Goal: Transaction & Acquisition: Purchase product/service

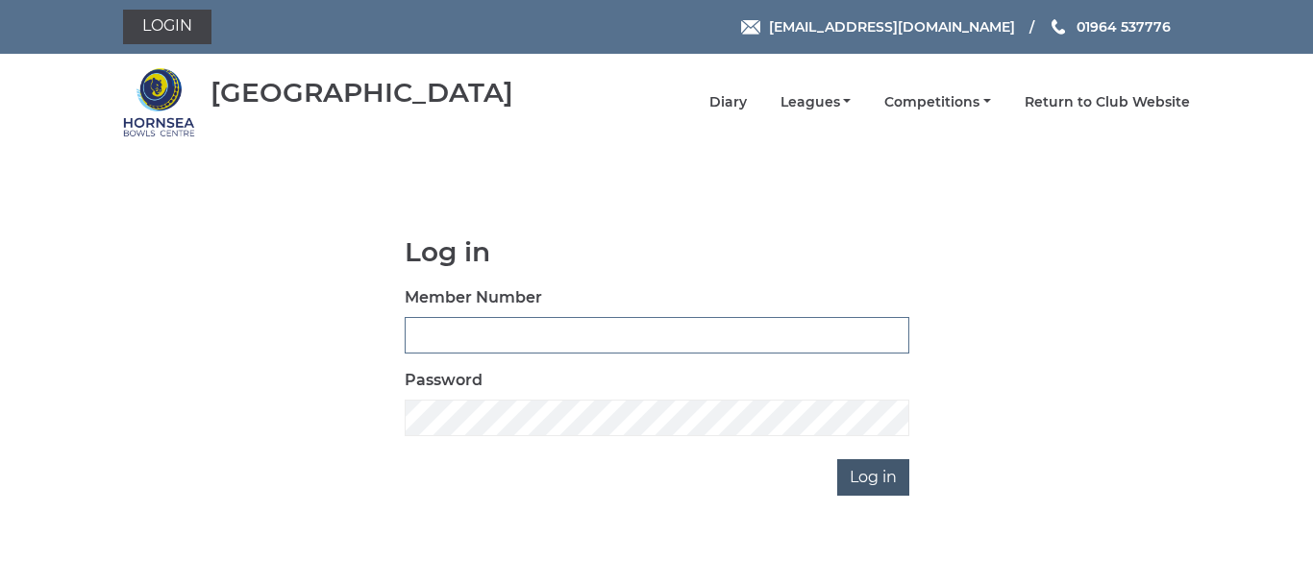
type input "0086"
click at [869, 471] on input "Log in" at bounding box center [873, 477] width 72 height 37
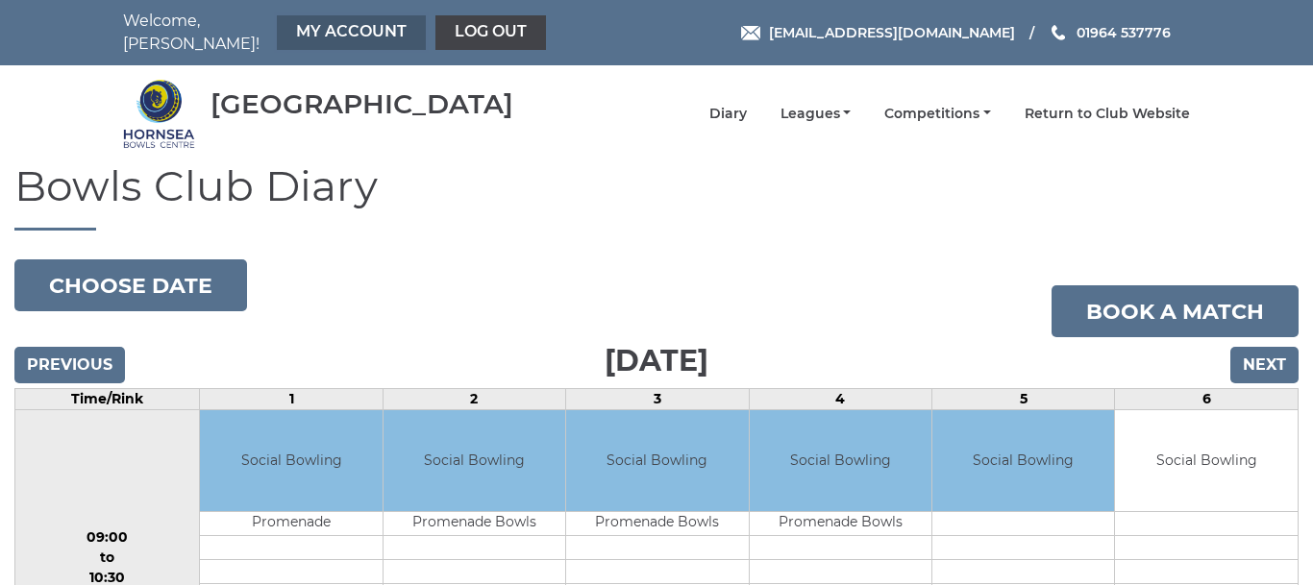
click at [314, 21] on link "My Account" at bounding box center [351, 32] width 149 height 35
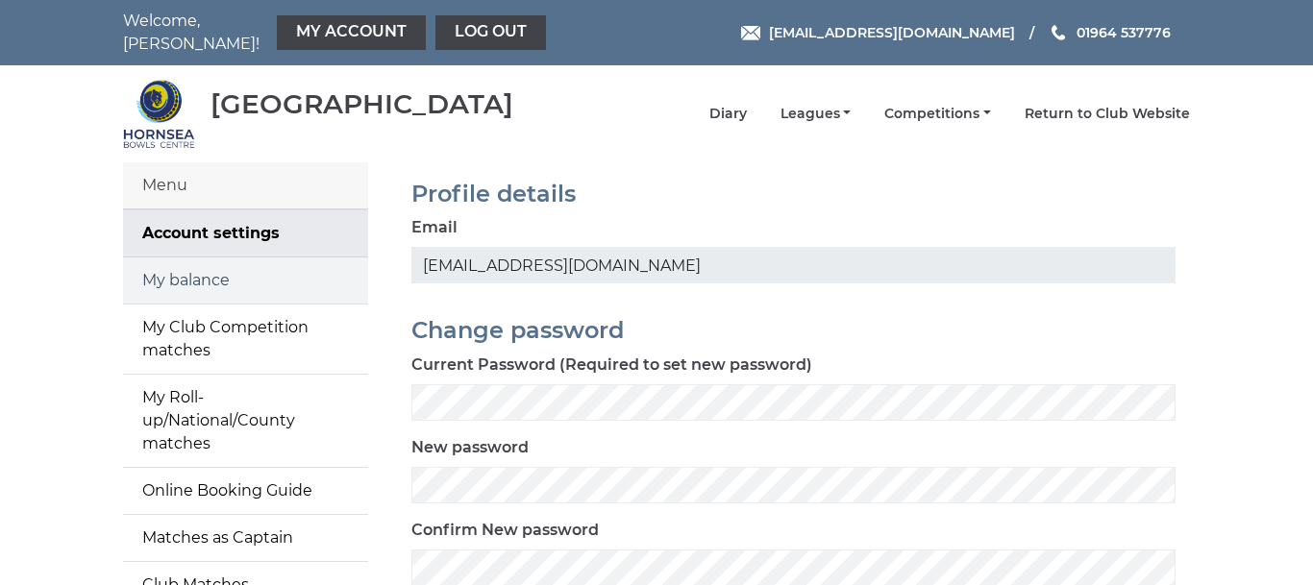
click at [185, 264] on link "My balance" at bounding box center [245, 281] width 245 height 46
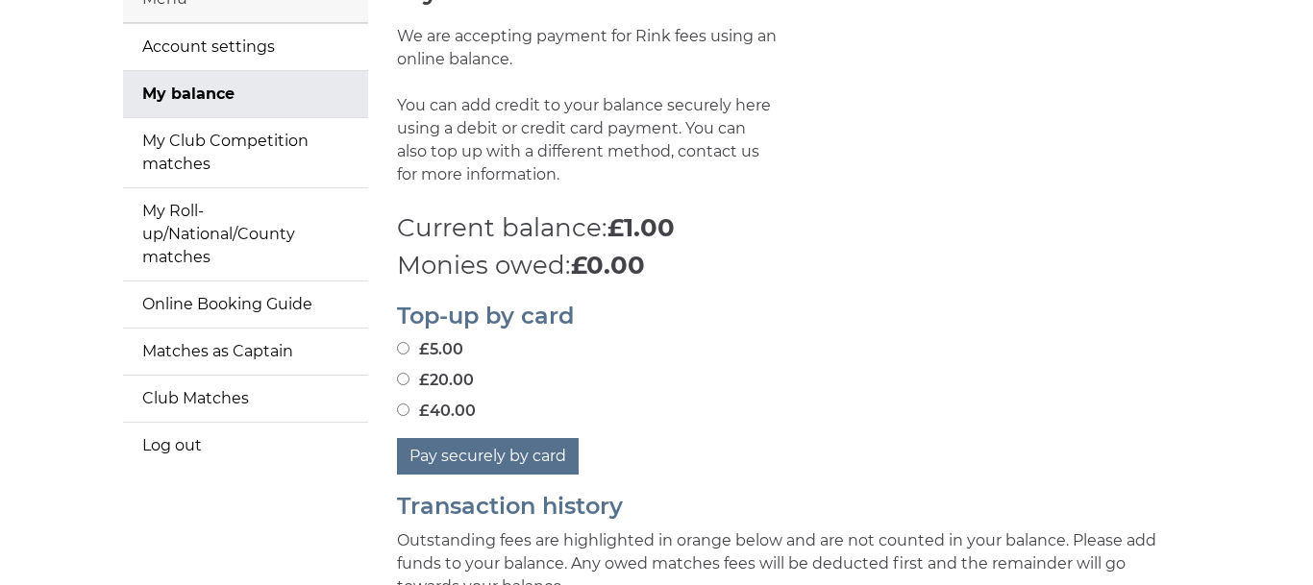
scroll to position [197, 0]
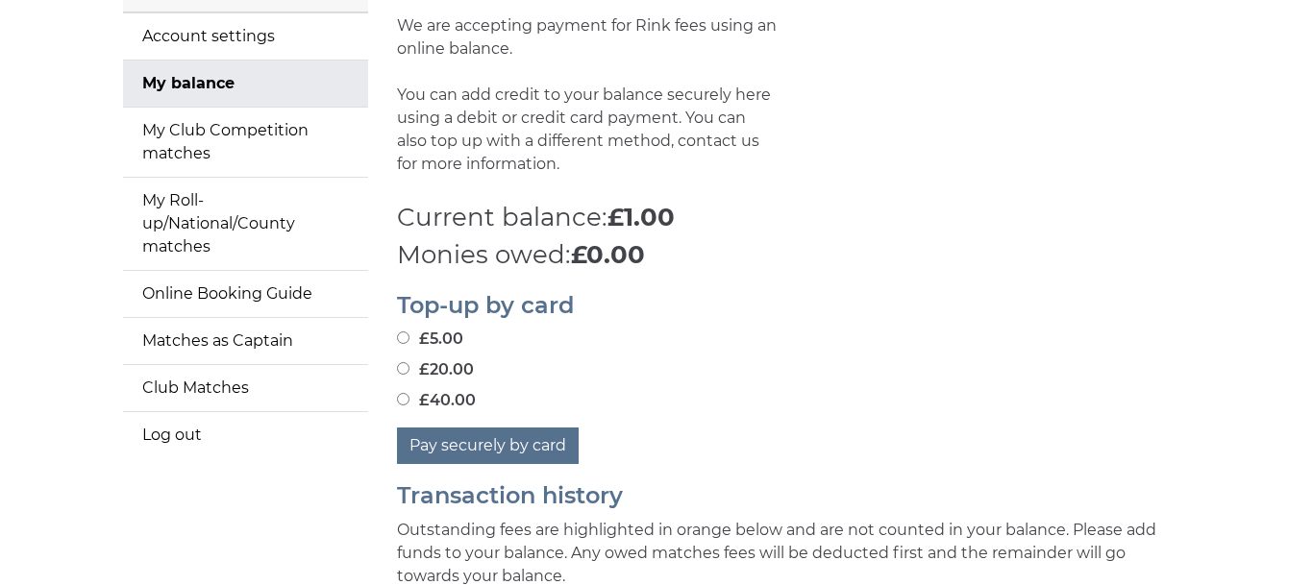
click at [402, 362] on input "£20.00" at bounding box center [403, 368] width 12 height 12
radio input "true"
click at [517, 429] on button "Pay securely by card" at bounding box center [488, 446] width 182 height 37
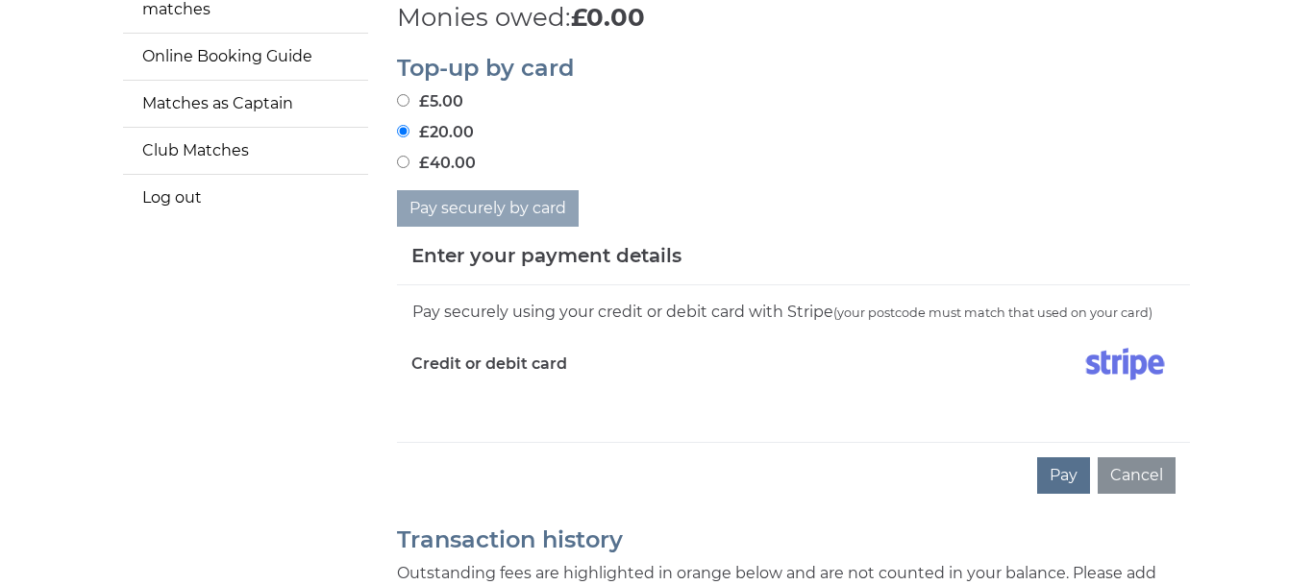
scroll to position [445, 0]
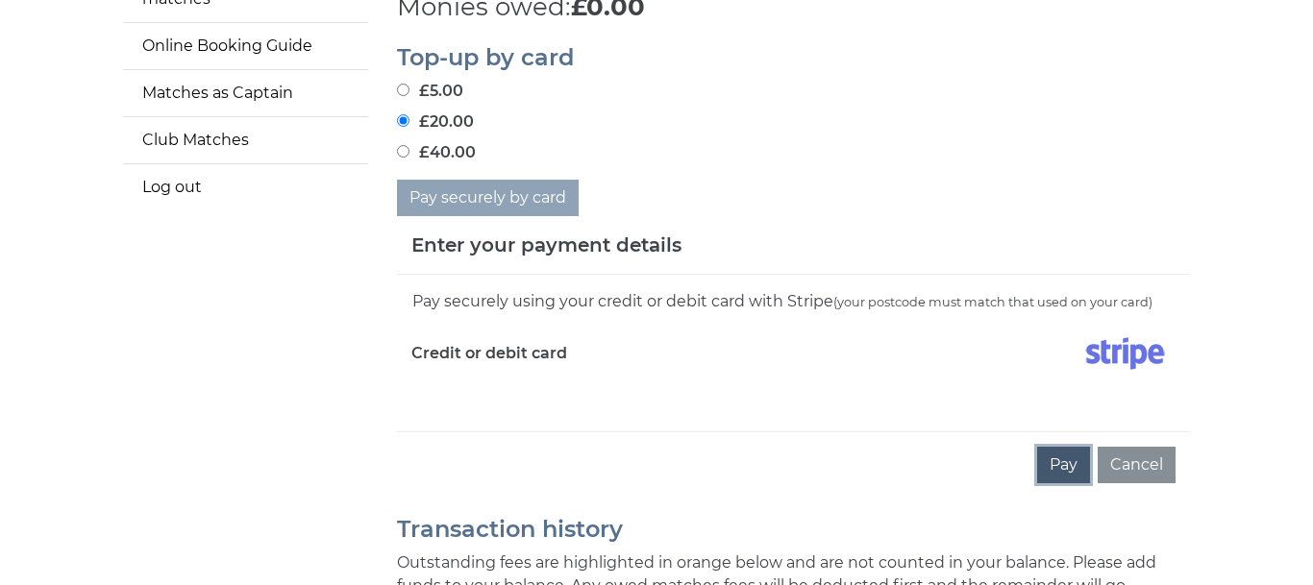
click at [1062, 450] on button "Pay" at bounding box center [1063, 465] width 53 height 37
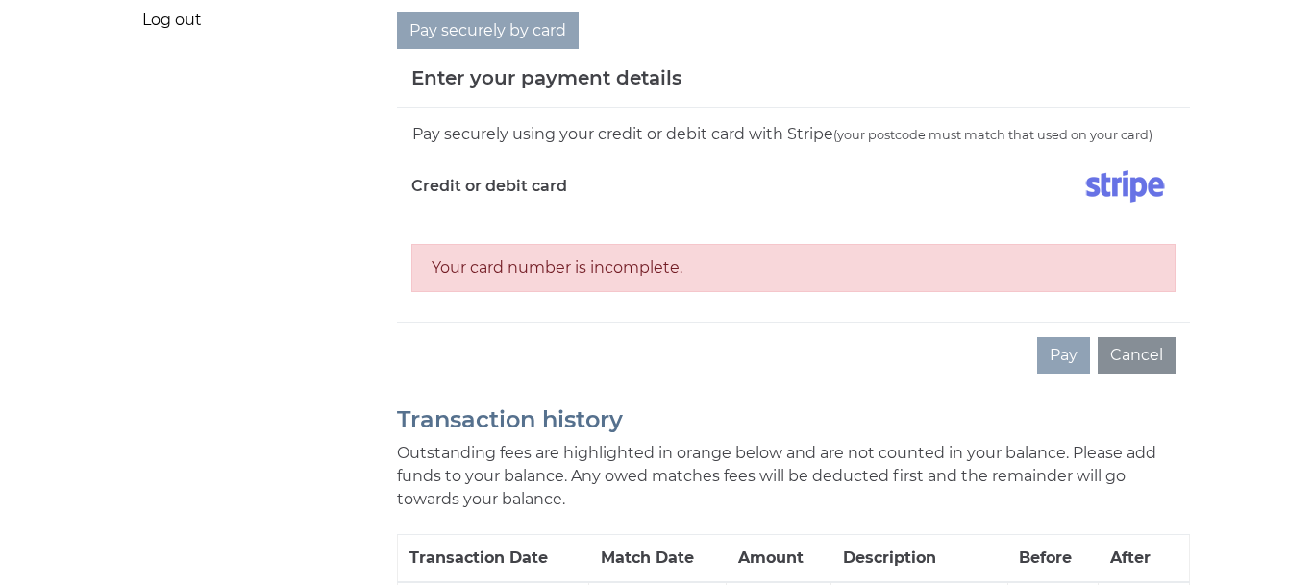
scroll to position [624, 0]
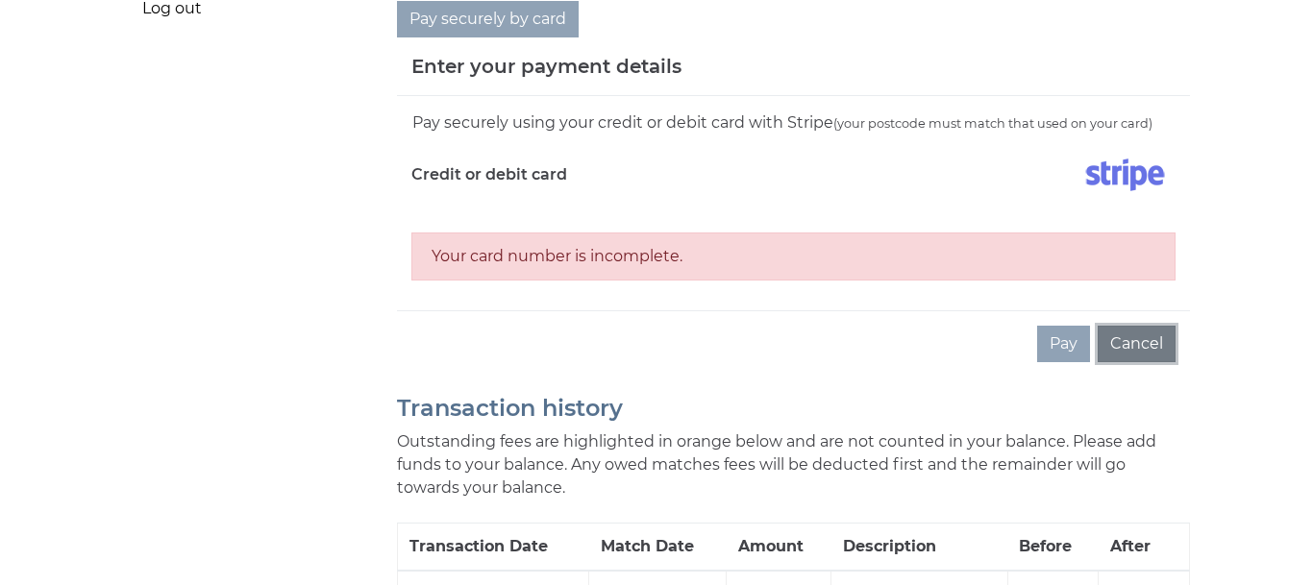
click at [1143, 331] on button "Cancel" at bounding box center [1137, 344] width 78 height 37
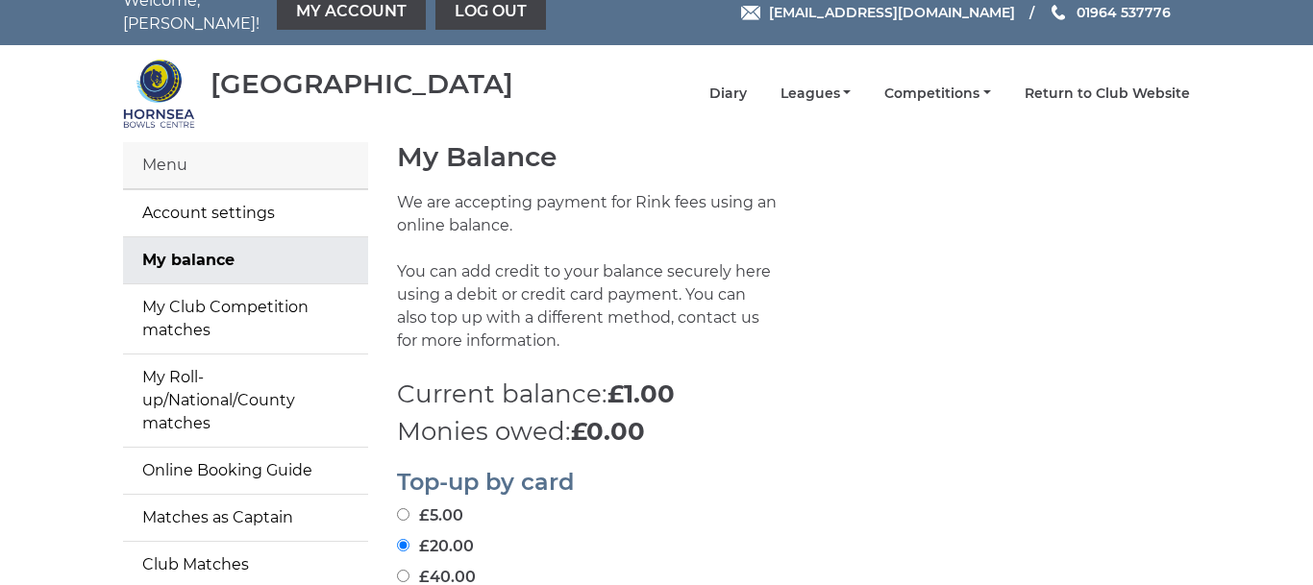
scroll to position [0, 0]
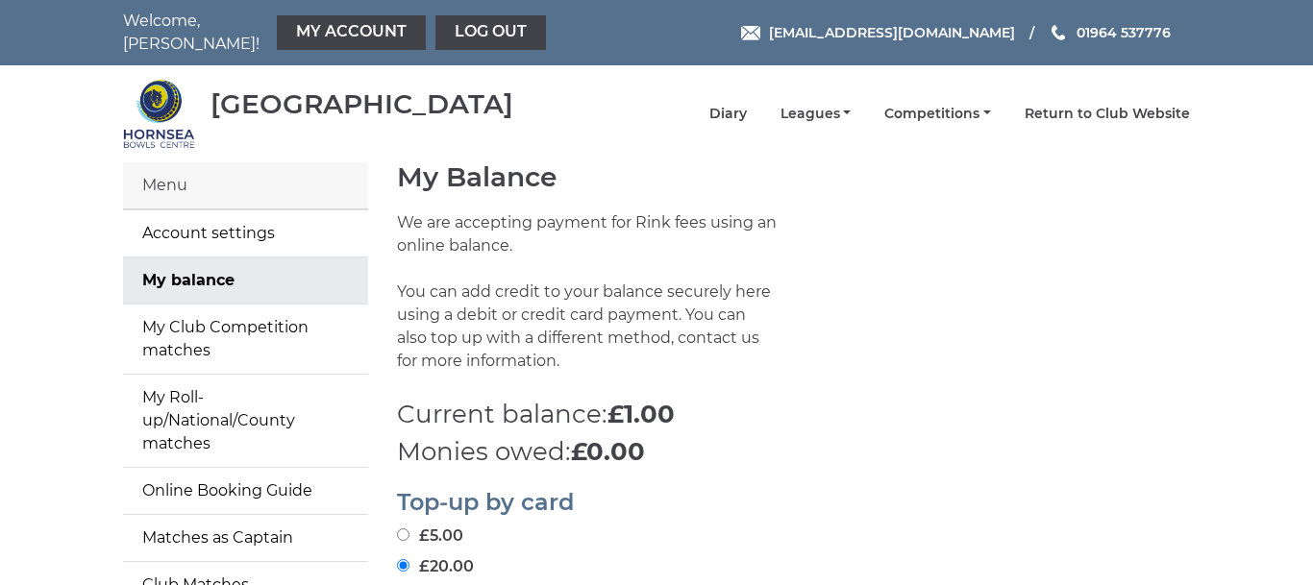
click at [876, 49] on div "Welcome, Tony! My Account Log out hornseaindoorbowls@gmail.com 01964 537776" at bounding box center [657, 32] width 1096 height 65
click at [812, 107] on link "Leagues" at bounding box center [815, 116] width 71 height 18
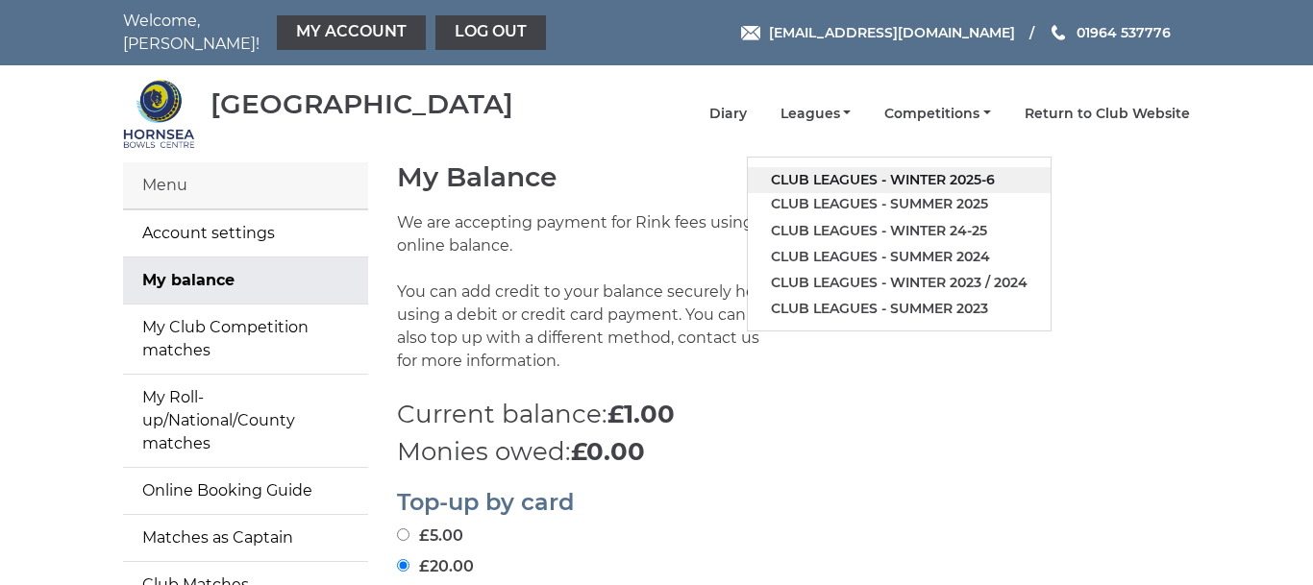
click at [877, 167] on link "Club leagues - Winter 2025-6" at bounding box center [899, 180] width 303 height 26
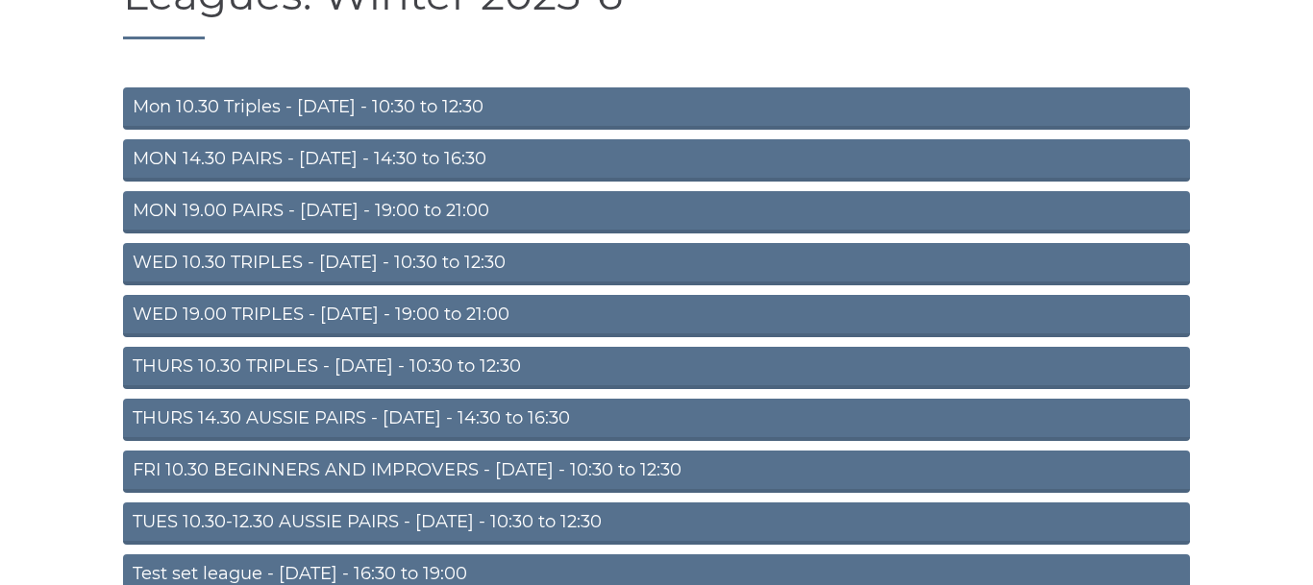
scroll to position [193, 0]
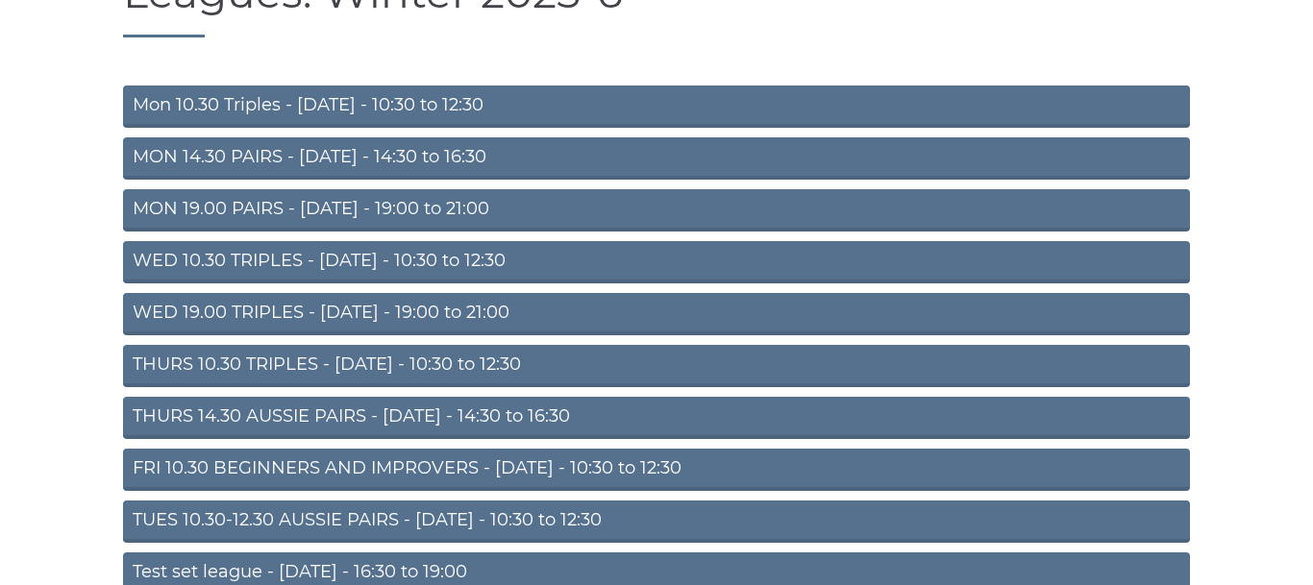
click at [556, 503] on link "TUES 10.30-12.30 AUSSIE PAIRS - Tuesday - 10:30 to 12:30" at bounding box center [656, 522] width 1067 height 42
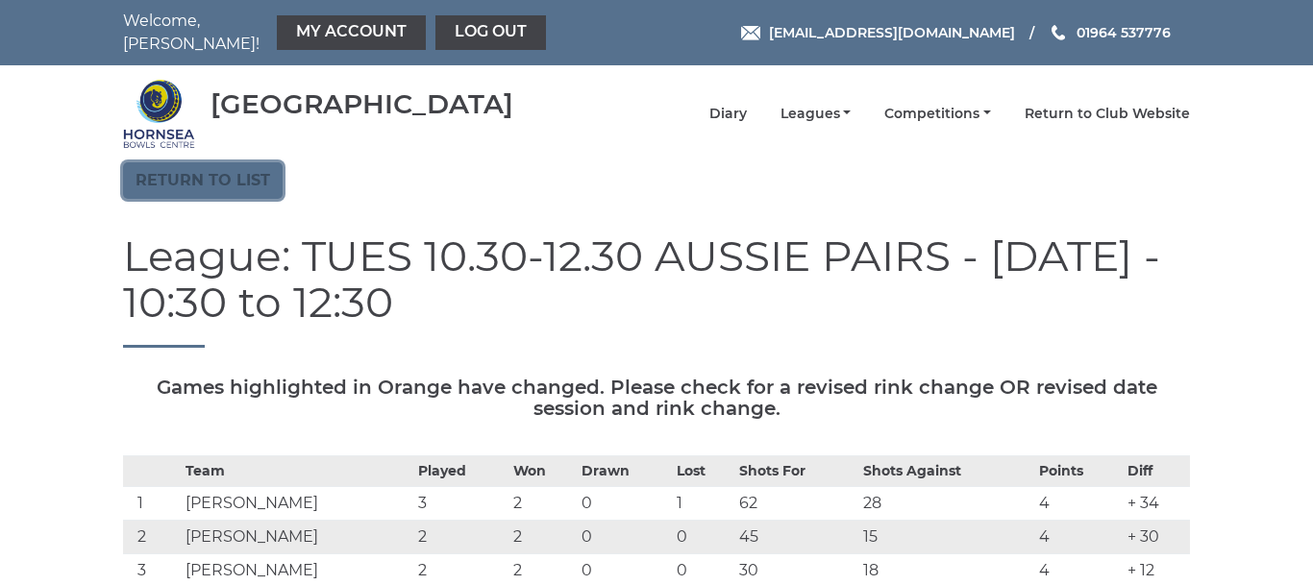
click at [207, 165] on link "Return to list" at bounding box center [203, 180] width 160 height 37
